Goal: Check status: Check status

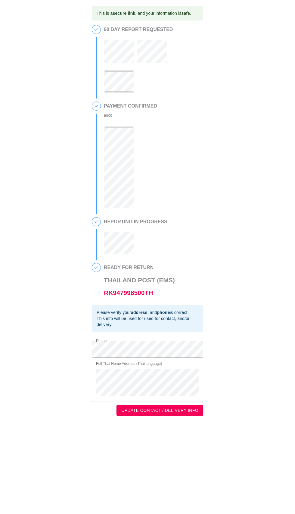
click at [163, 414] on span "UPDATE CONTACT / DELIVERY INFO" at bounding box center [159, 411] width 77 height 8
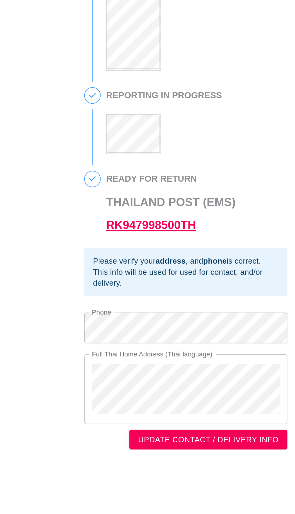
click at [150, 296] on link "RK947998500TH" at bounding box center [128, 292] width 49 height 7
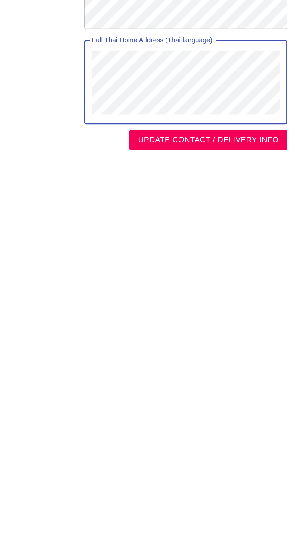
click at [177, 307] on div "READY FOR RETURN Thailand Post Loading..." at bounding box center [150, 285] width 93 height 44
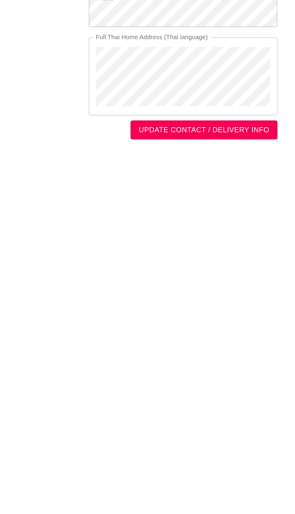
scroll to position [18, 0]
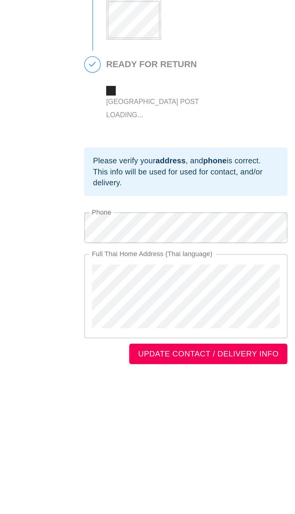
click at [127, 335] on div "This info will be used for used for contact, and/or delivery." at bounding box center [148, 329] width 102 height 12
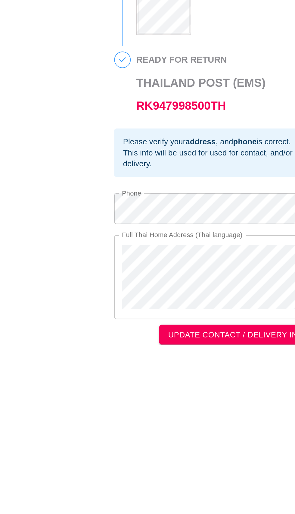
scroll to position [37, 0]
